Goal: Information Seeking & Learning: Learn about a topic

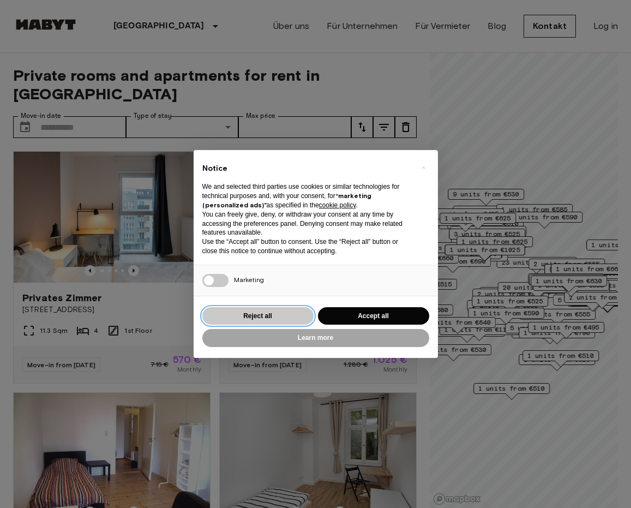
click at [291, 314] on button "Reject all" at bounding box center [257, 316] width 111 height 18
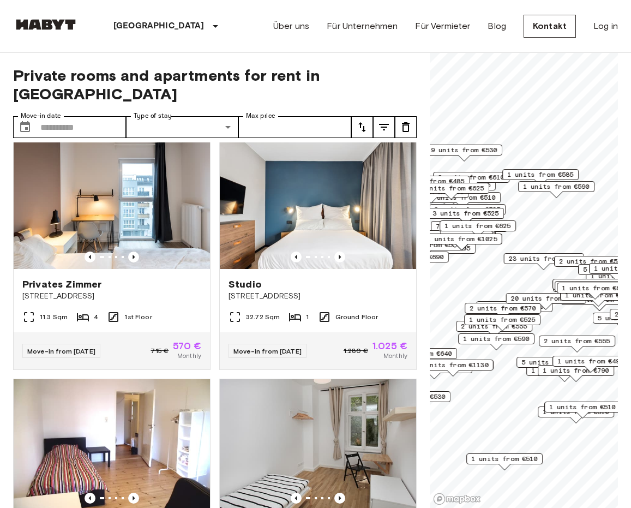
scroll to position [15, 0]
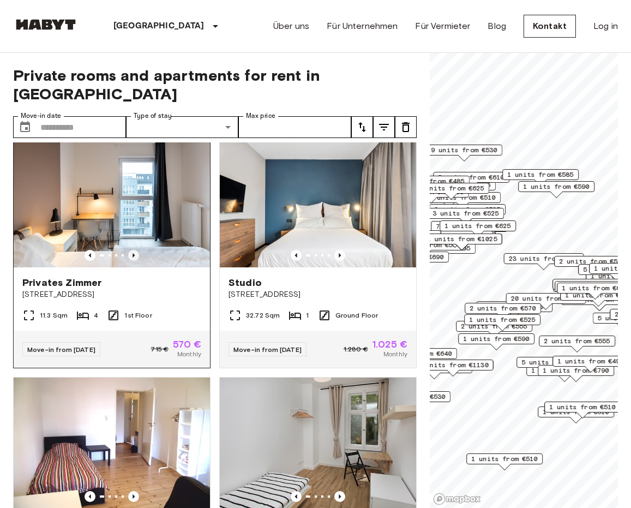
click at [136, 250] on icon "Previous image" at bounding box center [133, 255] width 11 height 11
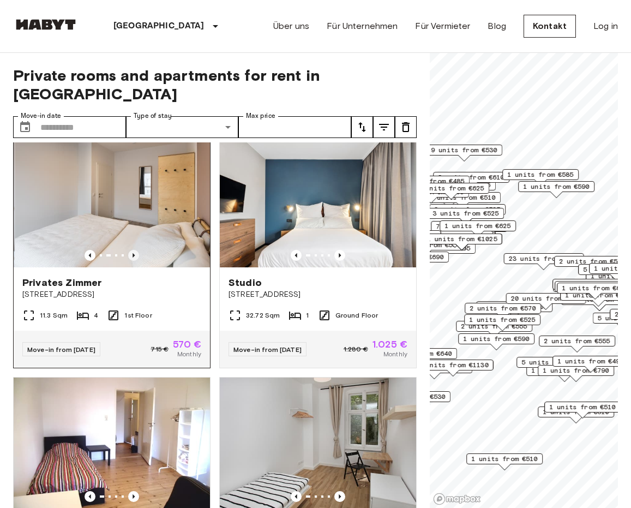
click at [136, 250] on icon "Previous image" at bounding box center [133, 255] width 11 height 11
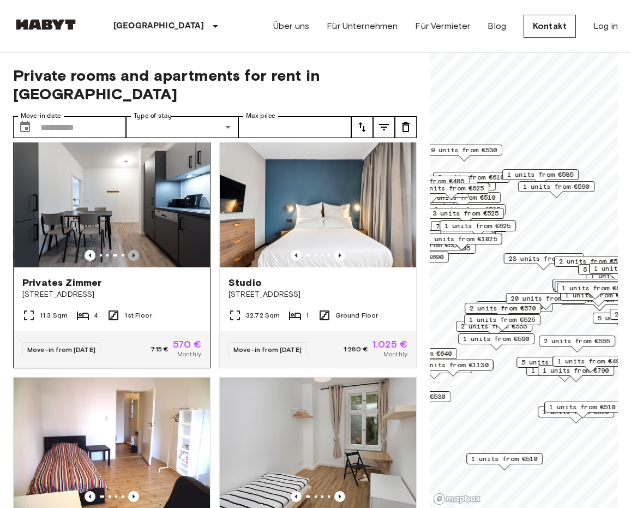
click at [136, 250] on icon "Previous image" at bounding box center [133, 255] width 11 height 11
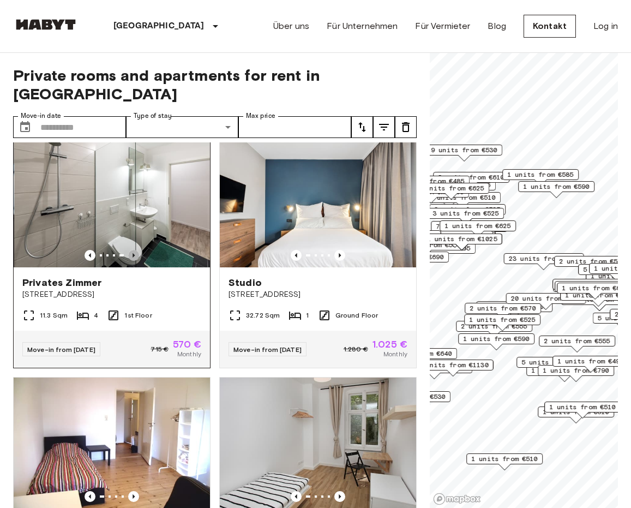
click at [136, 250] on icon "Previous image" at bounding box center [133, 255] width 11 height 11
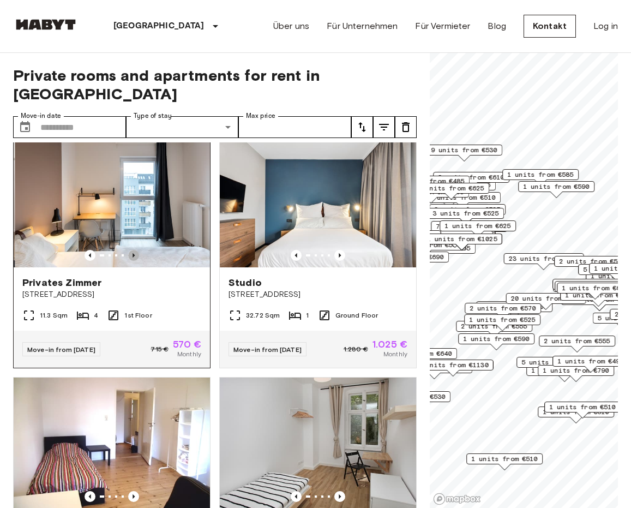
click at [136, 250] on icon "Previous image" at bounding box center [133, 255] width 11 height 11
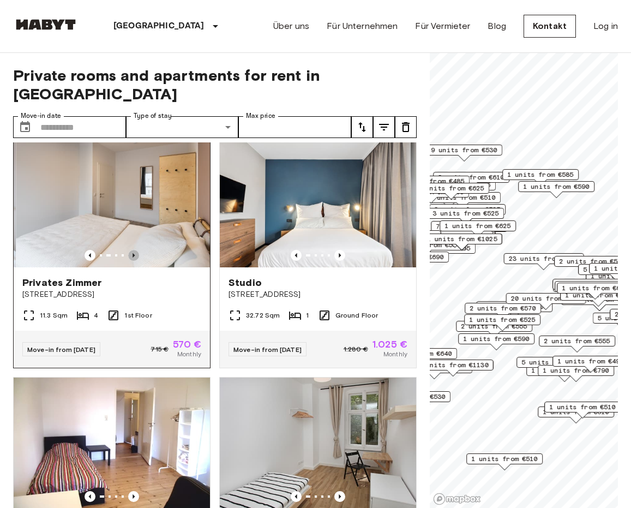
click at [136, 250] on icon "Previous image" at bounding box center [133, 255] width 11 height 11
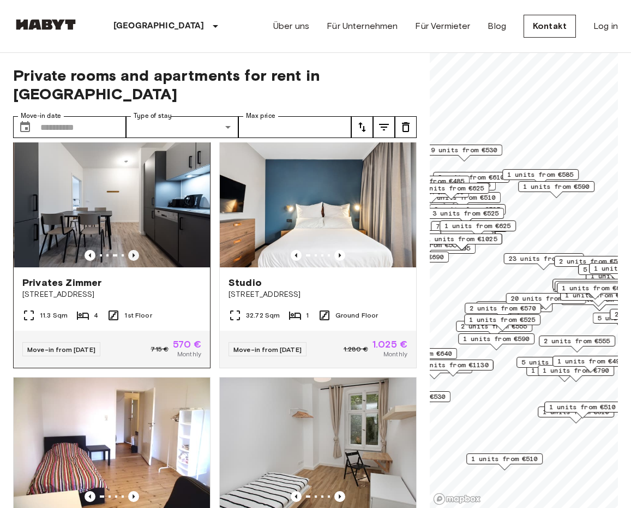
click at [136, 250] on icon "Previous image" at bounding box center [133, 255] width 11 height 11
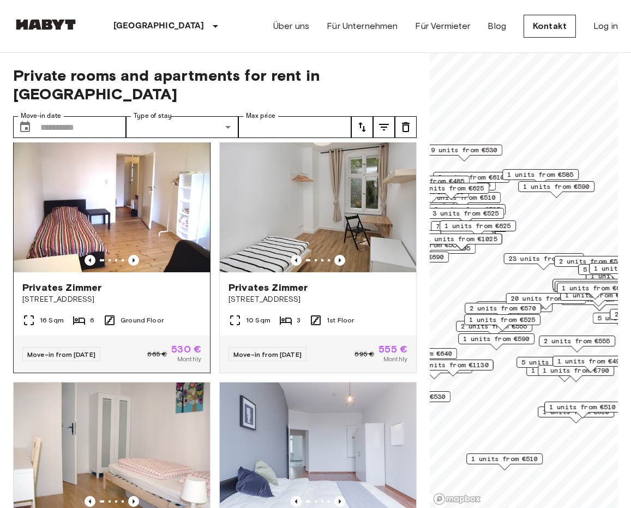
scroll to position [233, 0]
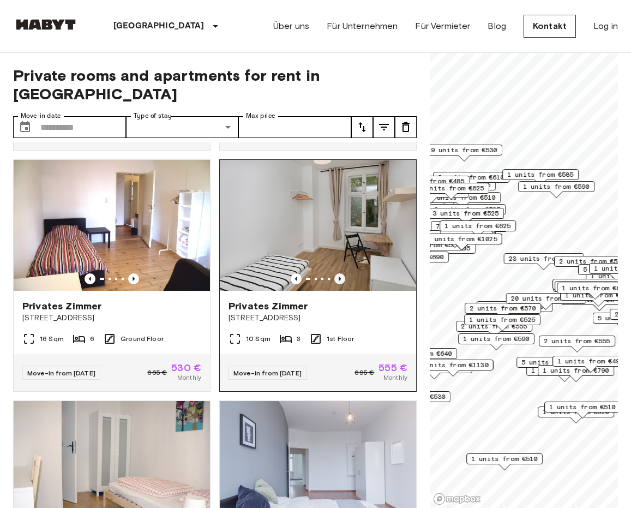
click at [339, 277] on icon "Previous image" at bounding box center [340, 279] width 2 height 4
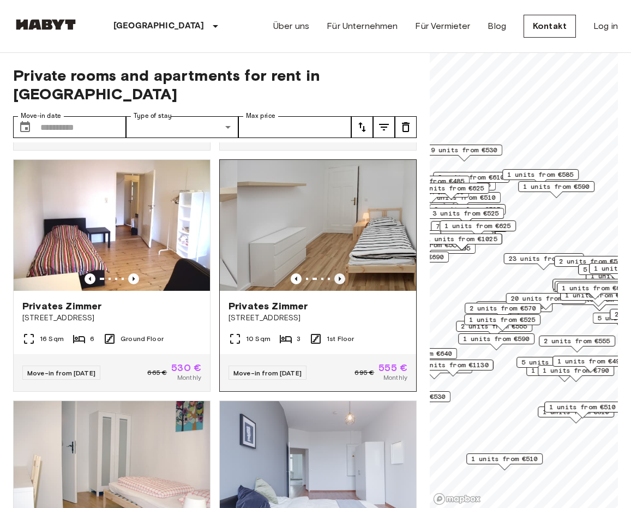
click at [339, 277] on icon "Previous image" at bounding box center [340, 279] width 2 height 4
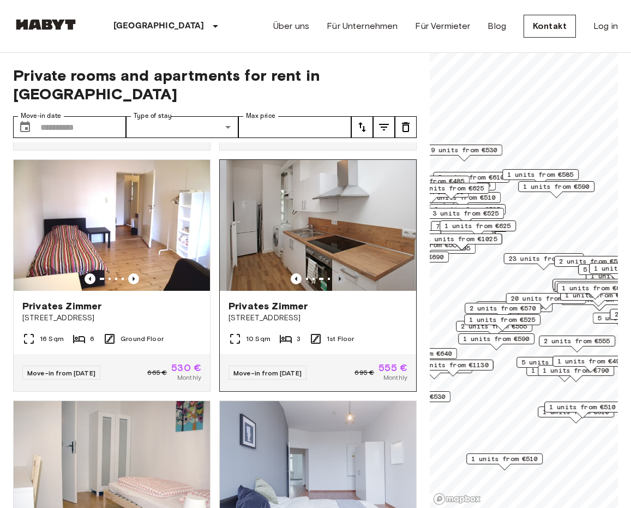
click at [339, 277] on icon "Previous image" at bounding box center [340, 279] width 2 height 4
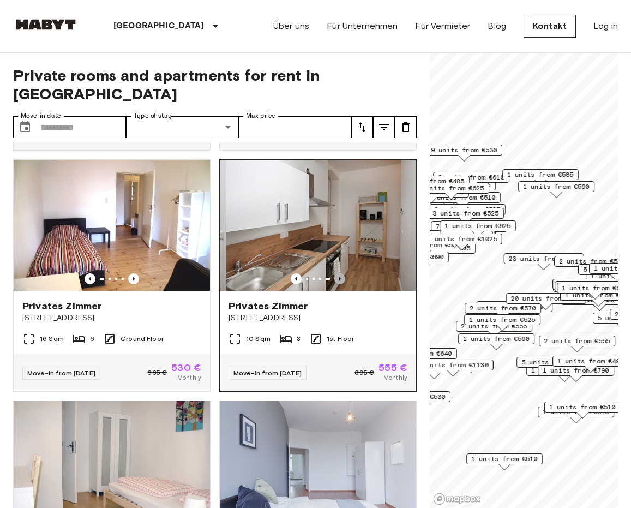
click at [339, 277] on icon "Previous image" at bounding box center [340, 279] width 2 height 4
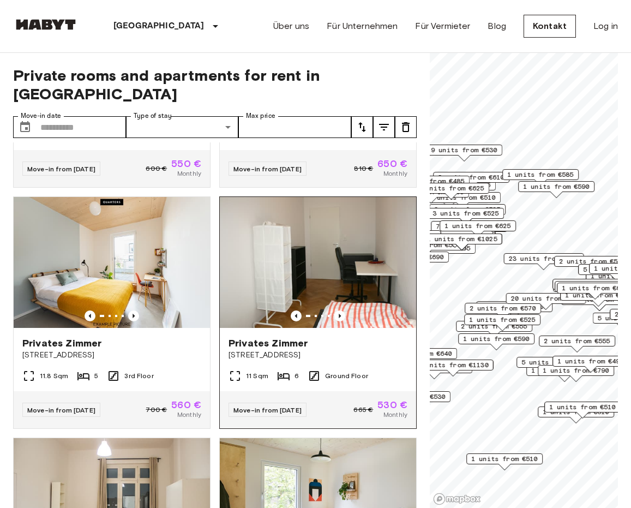
scroll to position [679, 0]
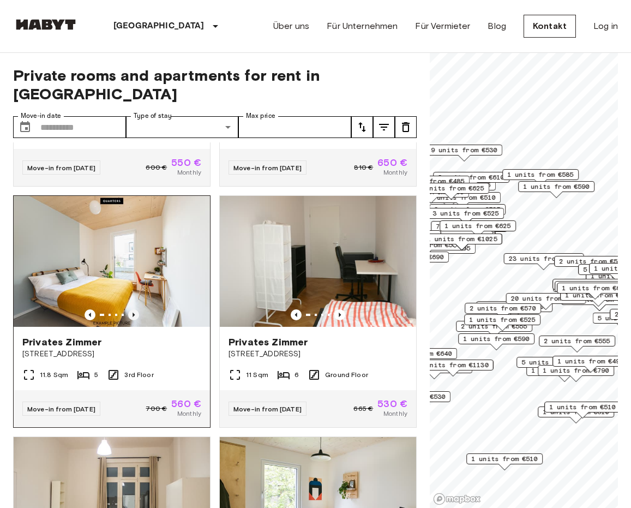
click at [135, 309] on icon "Previous image" at bounding box center [133, 314] width 11 height 11
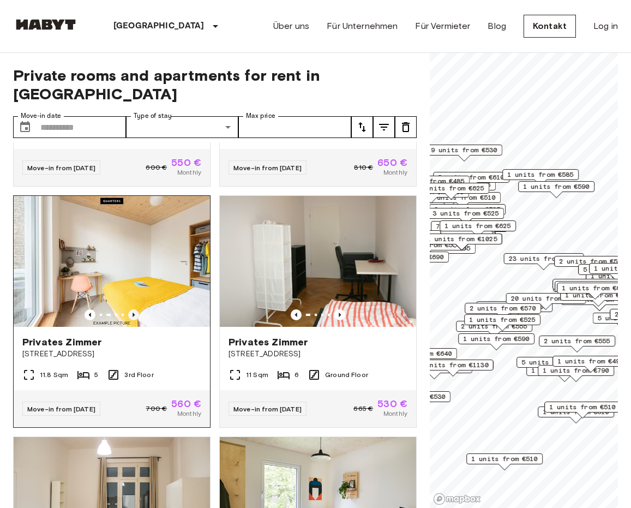
click at [135, 309] on icon "Previous image" at bounding box center [133, 314] width 11 height 11
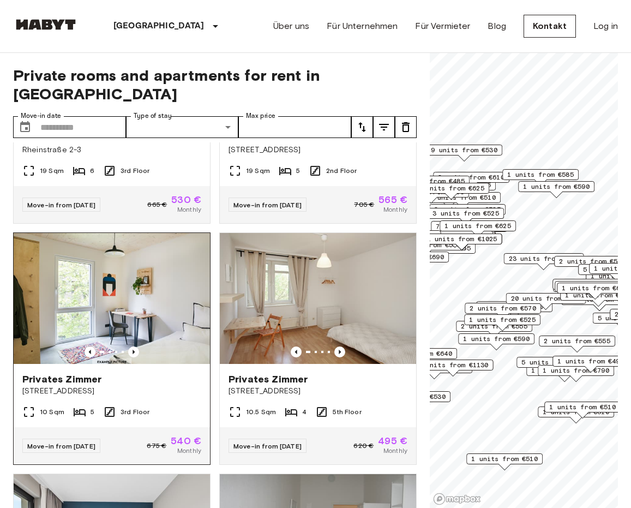
scroll to position [4506, 0]
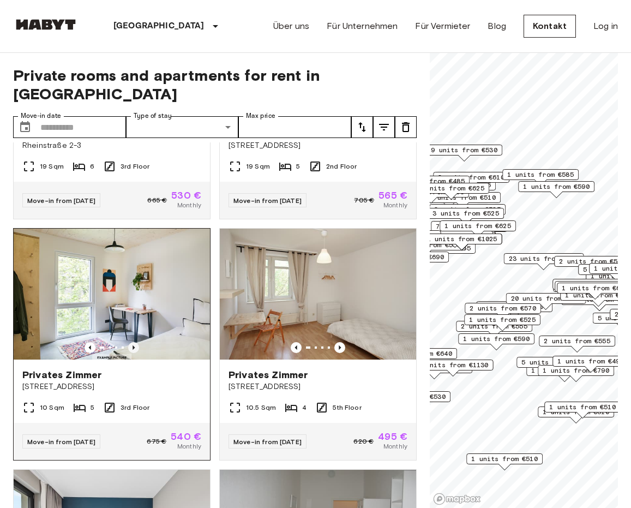
click at [136, 342] on icon "Previous image" at bounding box center [133, 347] width 11 height 11
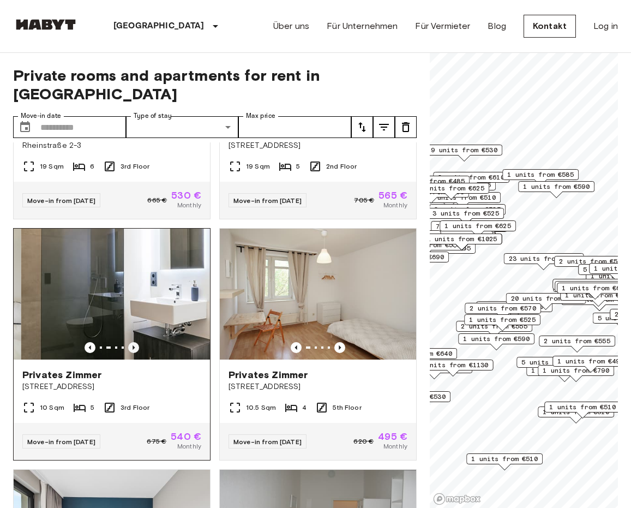
click at [136, 342] on icon "Previous image" at bounding box center [133, 347] width 11 height 11
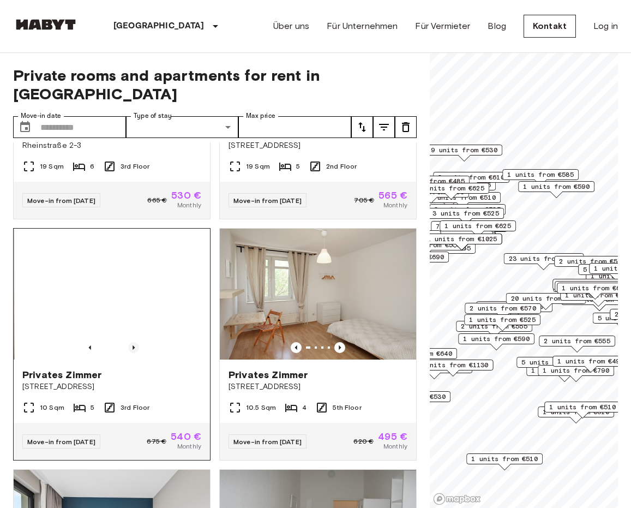
click at [136, 342] on icon "Previous image" at bounding box center [133, 347] width 11 height 11
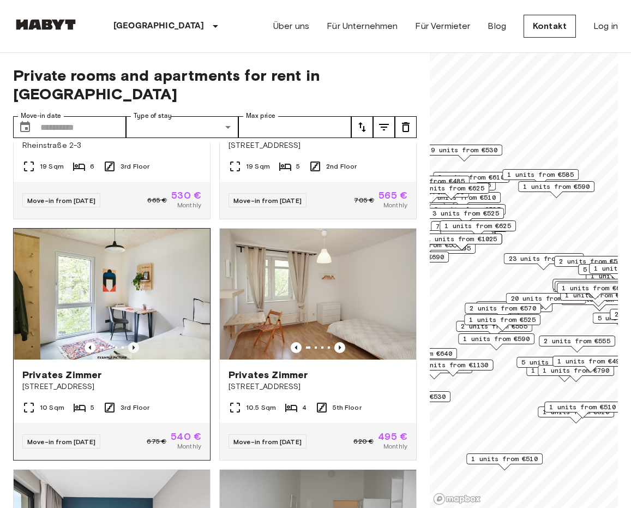
click at [136, 342] on icon "Previous image" at bounding box center [133, 347] width 11 height 11
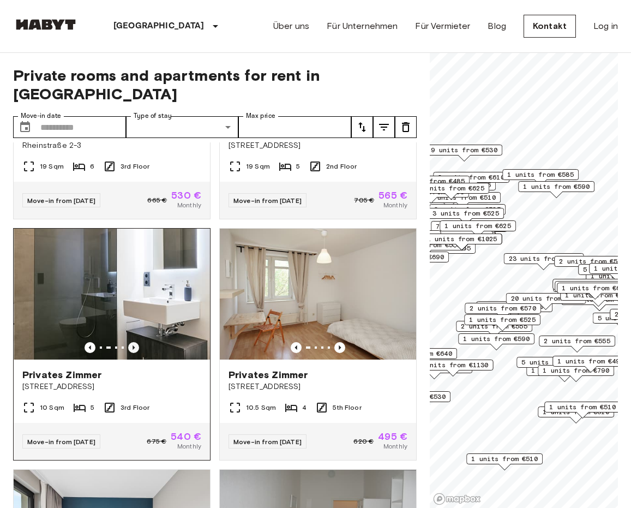
click at [136, 342] on icon "Previous image" at bounding box center [133, 347] width 11 height 11
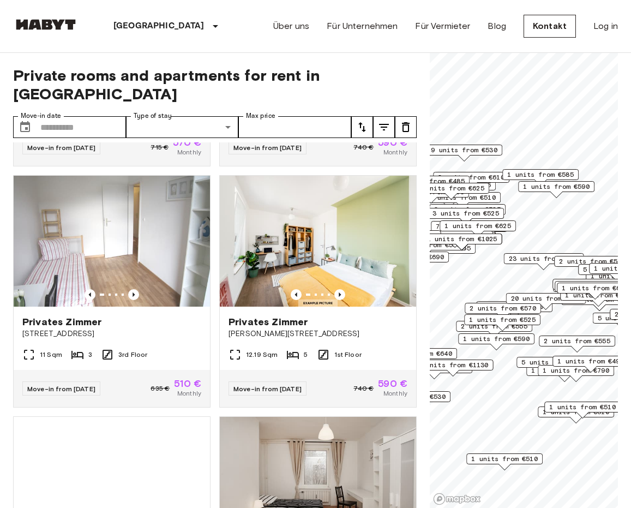
scroll to position [9983, 0]
